Goal: Task Accomplishment & Management: Manage account settings

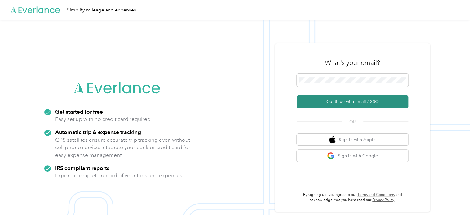
click at [345, 101] on button "Continue with Email / SSO" at bounding box center [352, 101] width 112 height 13
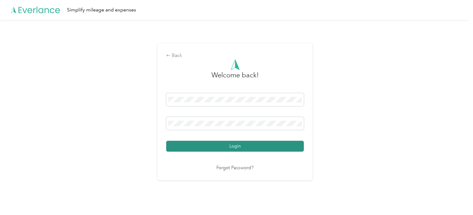
click at [239, 142] on button "Login" at bounding box center [235, 146] width 138 height 11
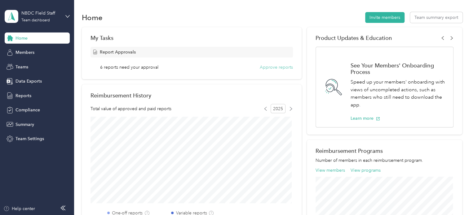
click at [267, 67] on button "Approve reports" at bounding box center [276, 67] width 33 height 7
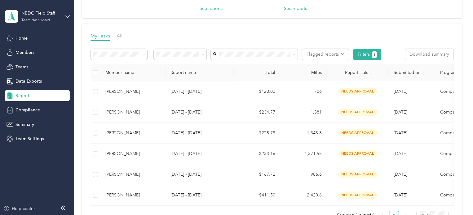
scroll to position [67, 0]
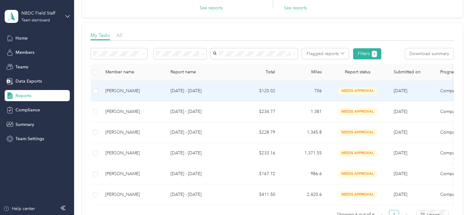
click at [358, 92] on span "needs approval" at bounding box center [357, 90] width 39 height 7
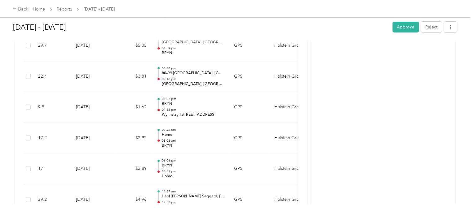
scroll to position [1177, 0]
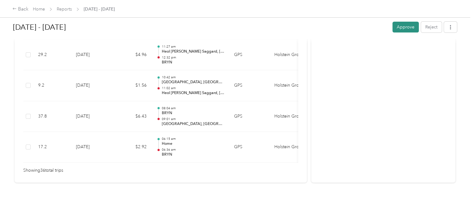
click at [401, 29] on button "Approve" at bounding box center [405, 27] width 26 height 11
click at [68, 8] on link "Reports" at bounding box center [64, 9] width 15 height 5
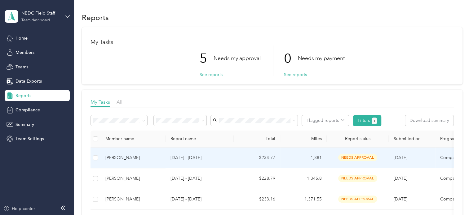
click at [351, 156] on span "needs approval" at bounding box center [357, 157] width 39 height 7
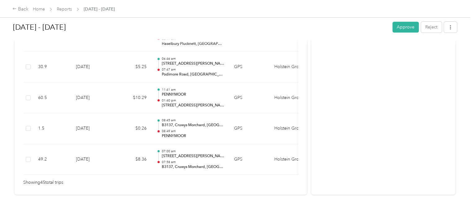
scroll to position [1454, 0]
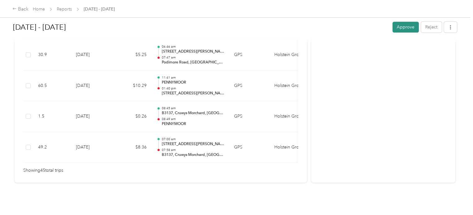
click at [402, 30] on button "Approve" at bounding box center [405, 27] width 26 height 11
click at [69, 10] on link "Reports" at bounding box center [64, 9] width 15 height 5
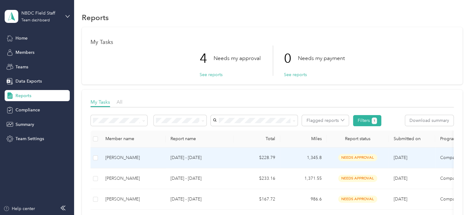
click at [347, 156] on span "needs approval" at bounding box center [357, 157] width 39 height 7
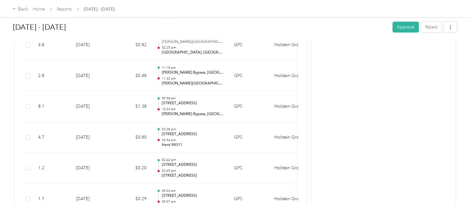
scroll to position [1275, 0]
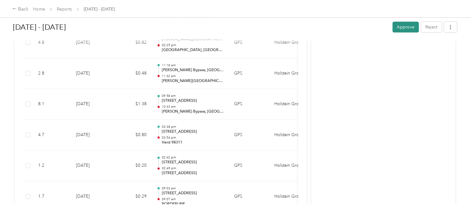
click at [397, 24] on button "Approve" at bounding box center [405, 27] width 26 height 11
click at [65, 6] on span "Reports" at bounding box center [64, 9] width 15 height 7
click at [65, 8] on link "Reports" at bounding box center [64, 9] width 15 height 5
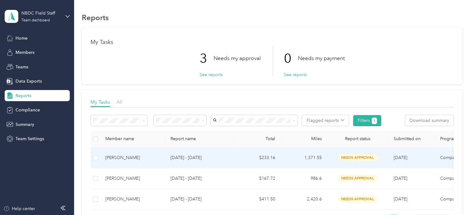
click at [361, 158] on span "needs approval" at bounding box center [357, 157] width 39 height 7
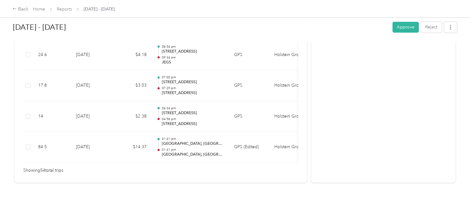
scroll to position [1731, 0]
click at [404, 30] on button "Approve" at bounding box center [405, 27] width 26 height 11
click at [66, 10] on link "Reports" at bounding box center [64, 9] width 15 height 5
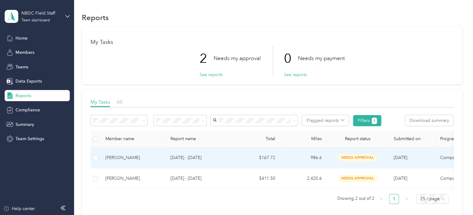
click at [353, 158] on span "needs approval" at bounding box center [357, 157] width 39 height 7
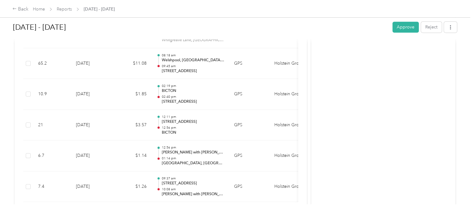
scroll to position [1638, 0]
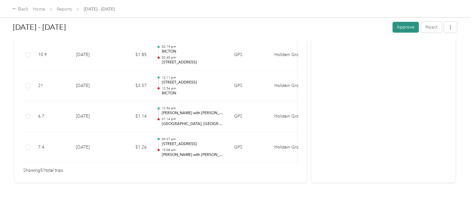
click at [402, 24] on button "Approve" at bounding box center [405, 27] width 26 height 11
click at [66, 10] on link "Reports" at bounding box center [64, 9] width 15 height 5
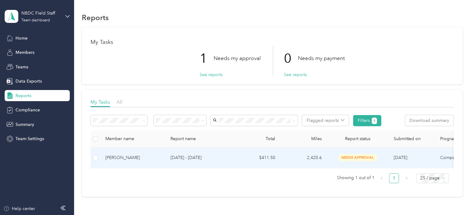
click at [356, 156] on span "needs approval" at bounding box center [357, 157] width 39 height 7
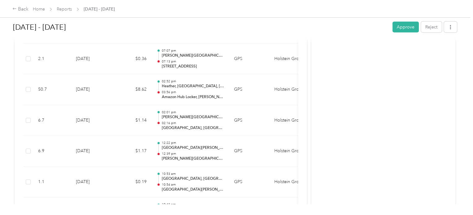
scroll to position [736, 0]
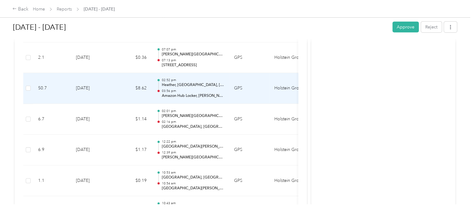
click at [199, 89] on p "03:56 pm" at bounding box center [192, 91] width 63 height 4
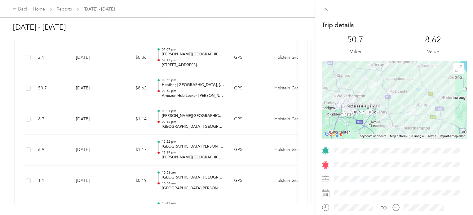
drag, startPoint x: 199, startPoint y: 87, endPoint x: 203, endPoint y: 90, distance: 5.0
click at [203, 90] on div "Trip details This trip cannot be edited because it is either under review, appr…" at bounding box center [236, 107] width 473 height 215
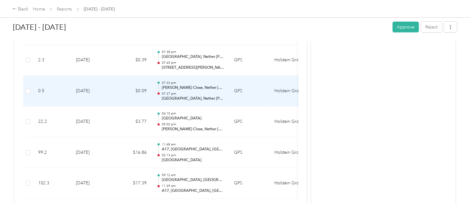
scroll to position [2223, 0]
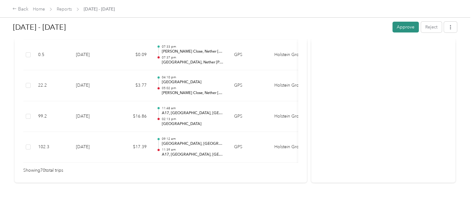
click at [410, 23] on button "Approve" at bounding box center [405, 27] width 26 height 11
click at [61, 11] on link "Reports" at bounding box center [64, 9] width 15 height 5
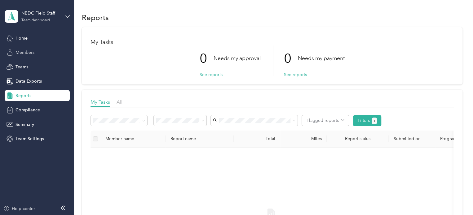
click at [24, 50] on span "Members" at bounding box center [24, 52] width 19 height 7
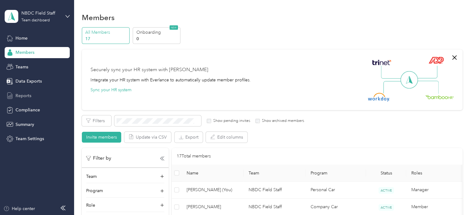
click at [20, 96] on span "Reports" at bounding box center [23, 96] width 16 height 7
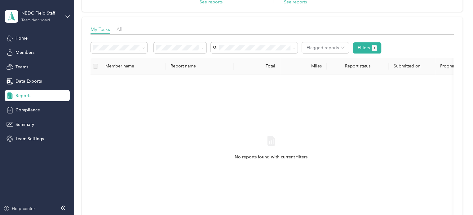
scroll to position [72, 0]
click at [201, 48] on span at bounding box center [201, 49] width 5 height 7
click at [203, 49] on icon at bounding box center [202, 49] width 3 height 3
click at [186, 98] on span "Approved by me" at bounding box center [175, 95] width 34 height 5
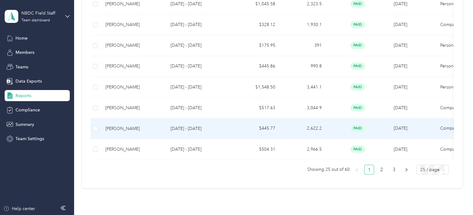
scroll to position [546, 0]
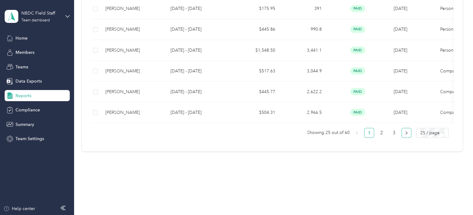
click at [401, 134] on button "button" at bounding box center [406, 133] width 10 height 10
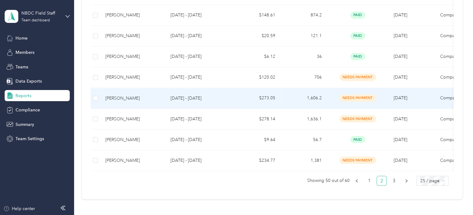
scroll to position [497, 0]
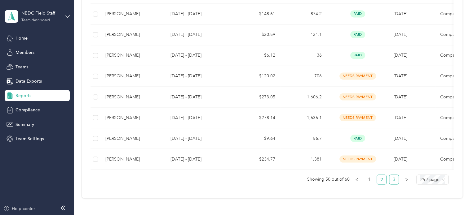
click at [393, 181] on link "3" at bounding box center [393, 179] width 9 height 9
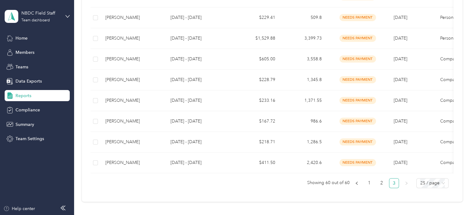
scroll to position [190, 0]
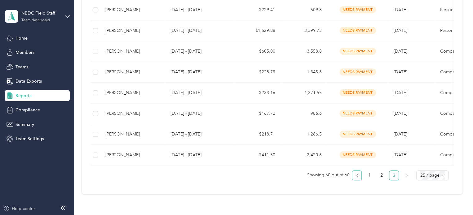
click at [354, 181] on button "button" at bounding box center [357, 176] width 10 height 10
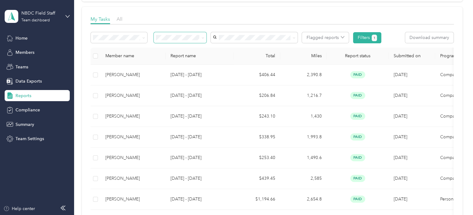
scroll to position [74, 0]
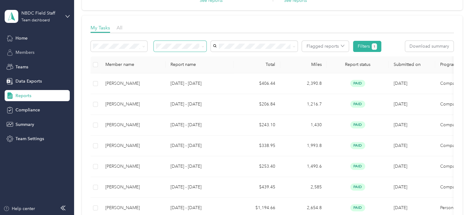
click at [32, 50] on span "Members" at bounding box center [24, 52] width 19 height 7
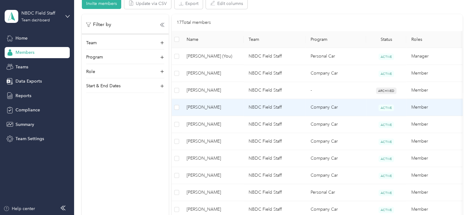
scroll to position [135, 0]
